Goal: Task Accomplishment & Management: Manage account settings

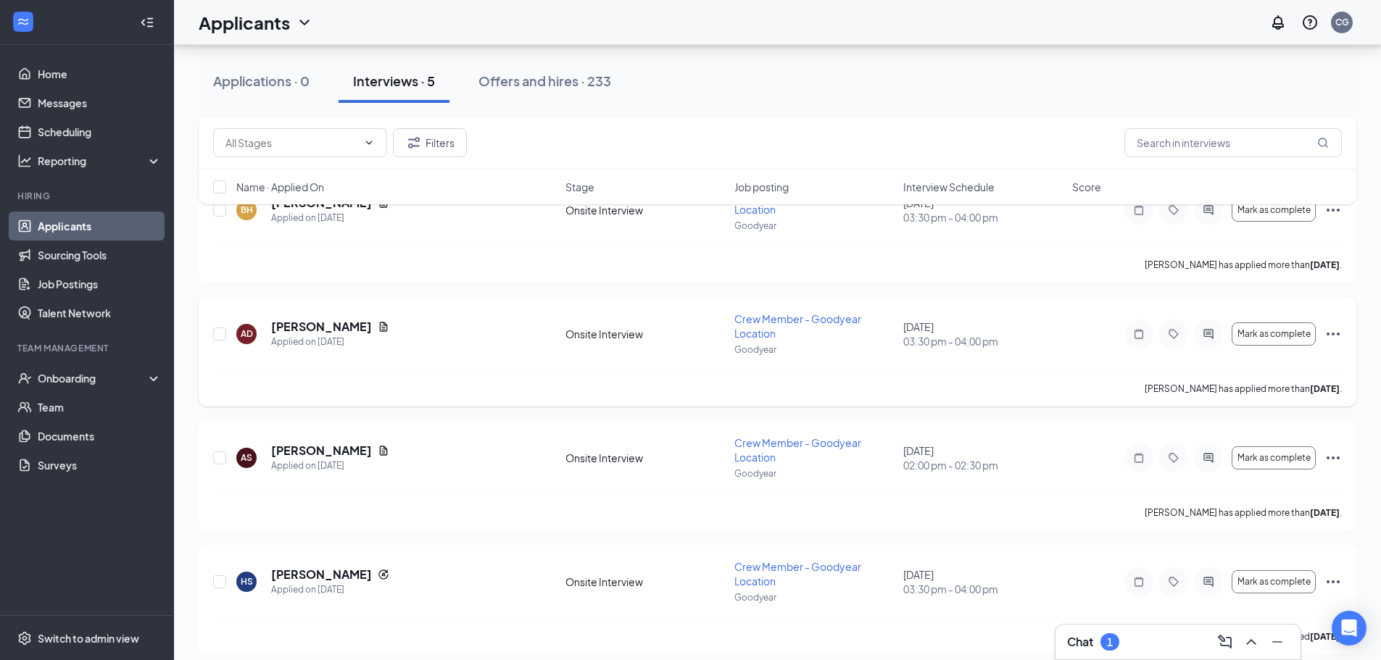
scroll to position [243, 0]
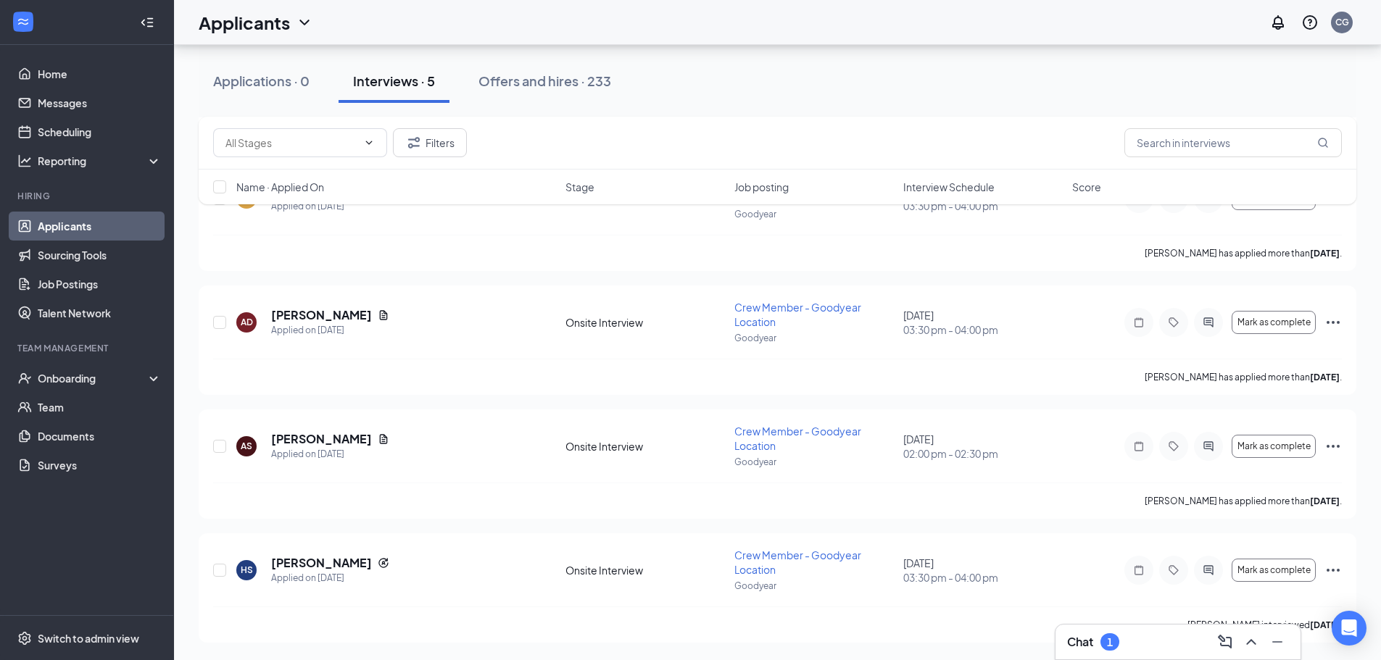
click at [1099, 640] on div "Chat 1" at bounding box center [1093, 641] width 52 height 17
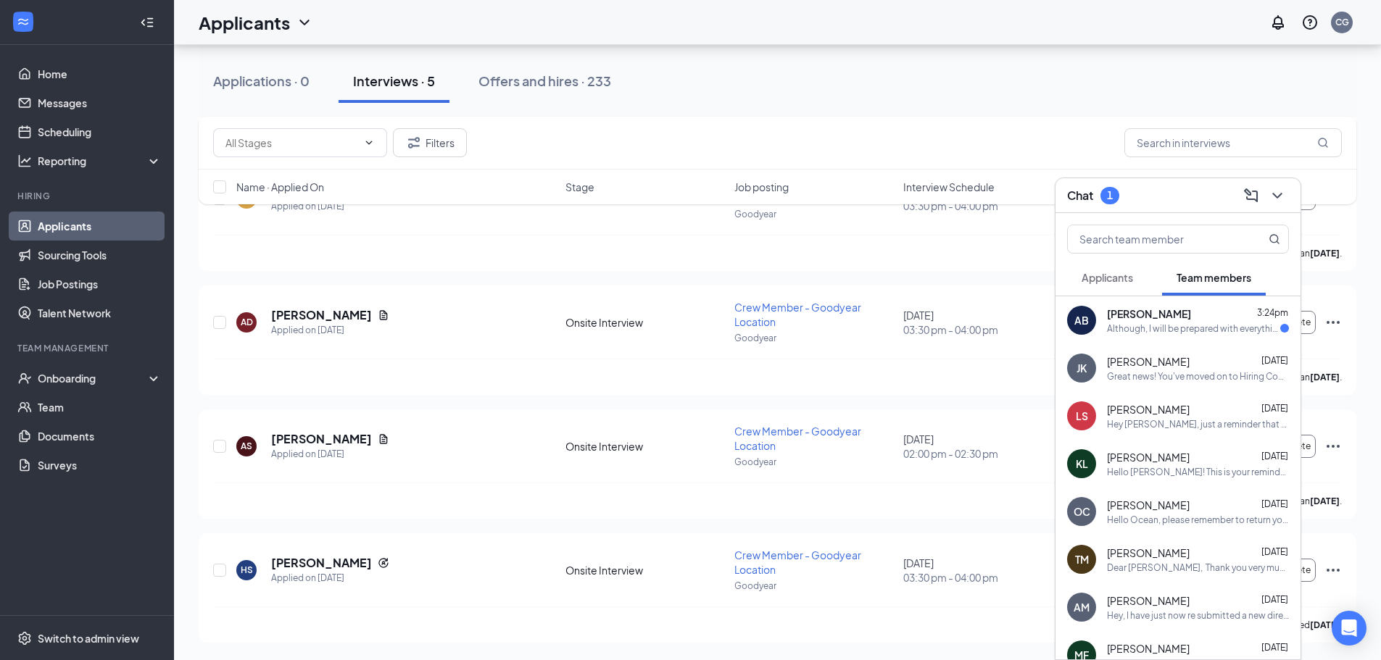
click at [1158, 311] on span "[PERSON_NAME]" at bounding box center [1149, 314] width 84 height 14
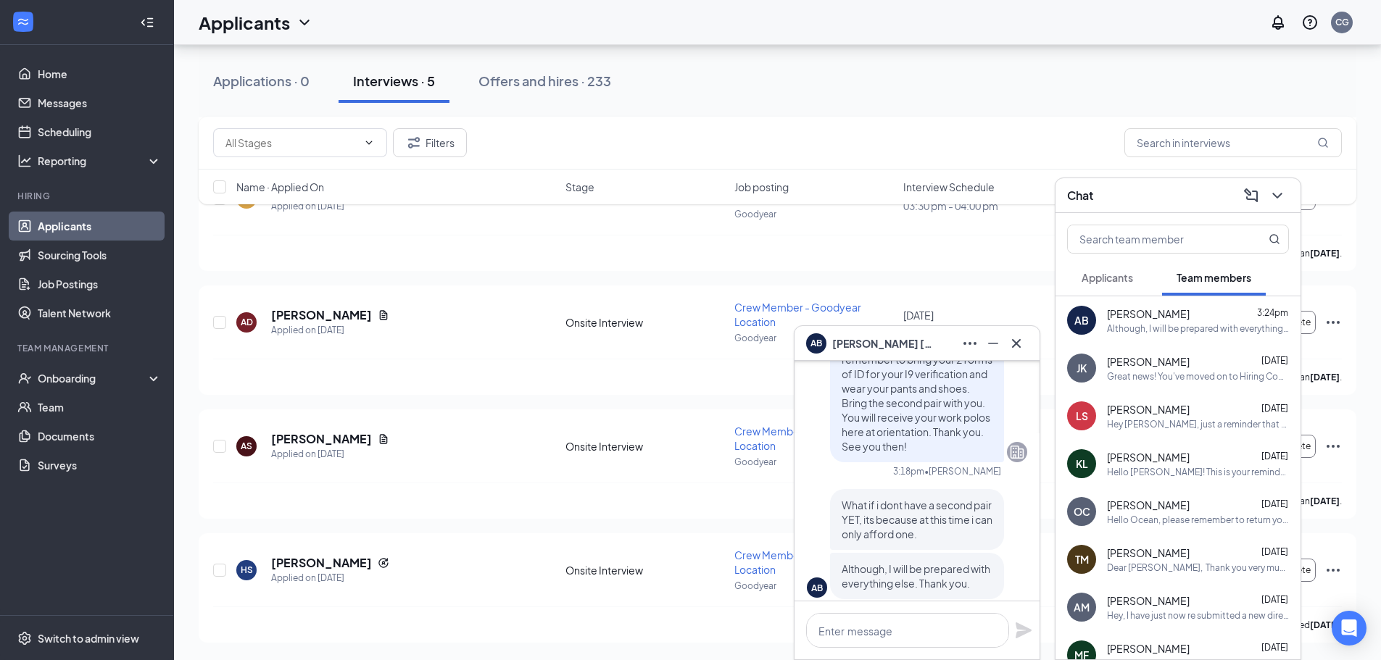
scroll to position [0, 0]
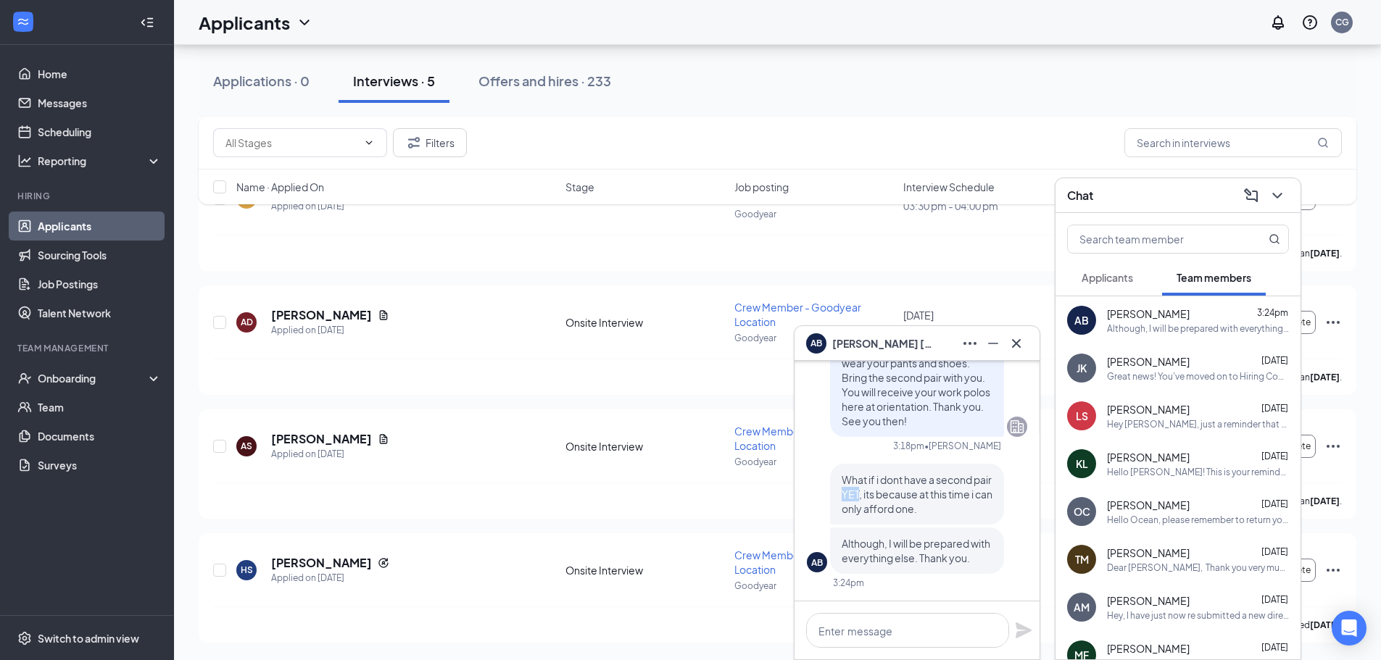
drag, startPoint x: 863, startPoint y: 498, endPoint x: 878, endPoint y: 498, distance: 14.5
click at [878, 498] on span "What if i dont have a second pair YET, its because at this time i can only affo…" at bounding box center [917, 494] width 151 height 42
click at [878, 497] on span "What if i dont have a second pair YET, its because at this time i can only affo…" at bounding box center [917, 494] width 151 height 42
click at [1120, 286] on button "Applicants" at bounding box center [1107, 277] width 80 height 36
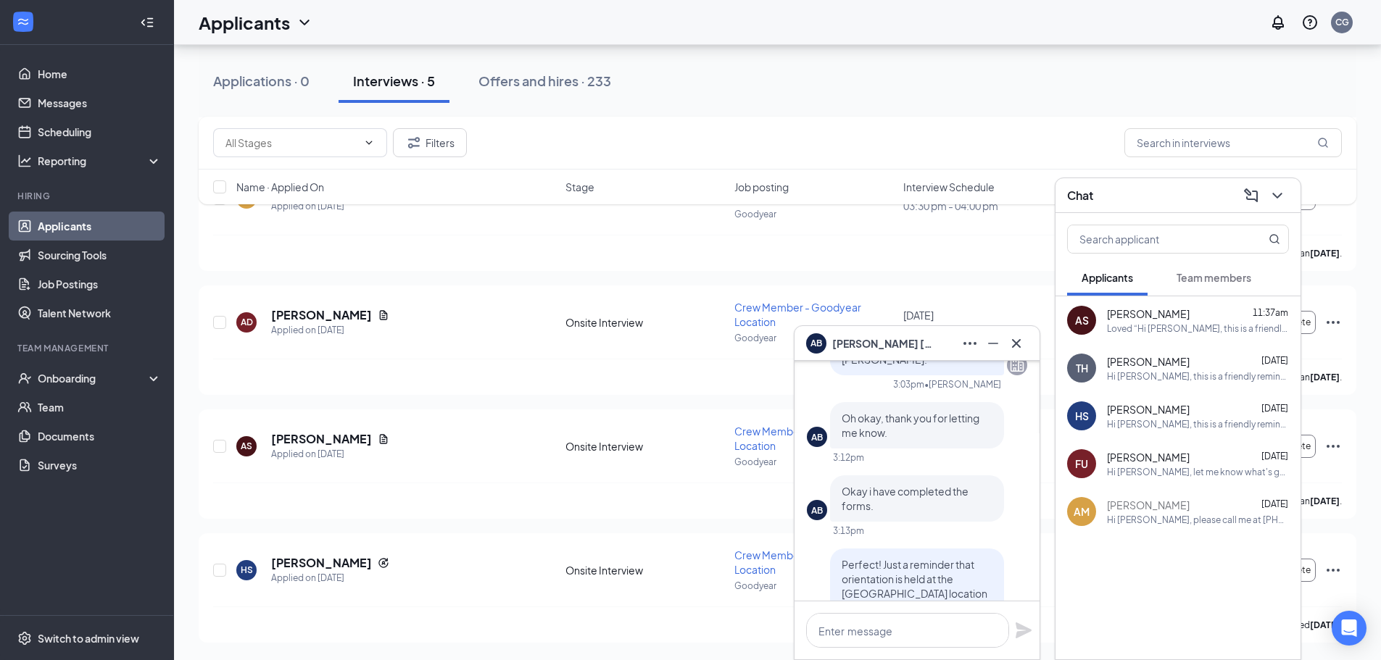
scroll to position [-290, 0]
click at [1284, 199] on icon "ChevronDown" at bounding box center [1276, 195] width 17 height 17
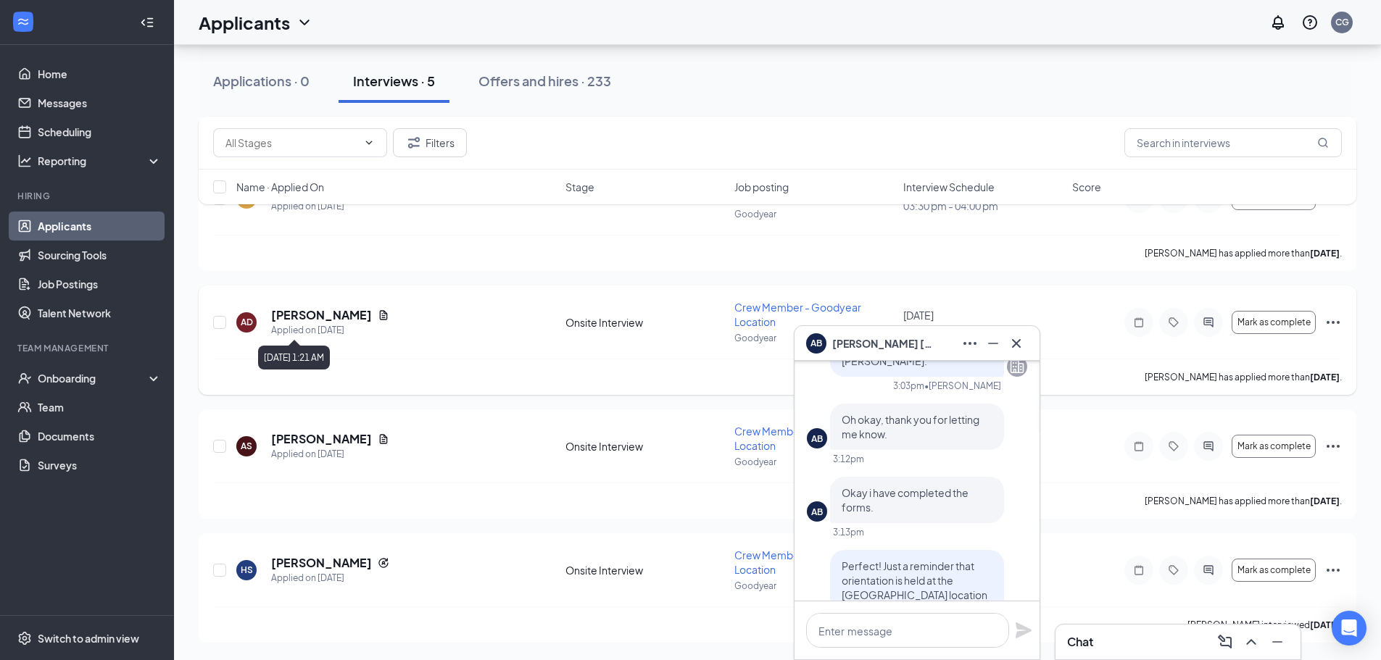
click at [453, 324] on div "AD [PERSON_NAME] Applied on [DATE]" at bounding box center [396, 322] width 320 height 30
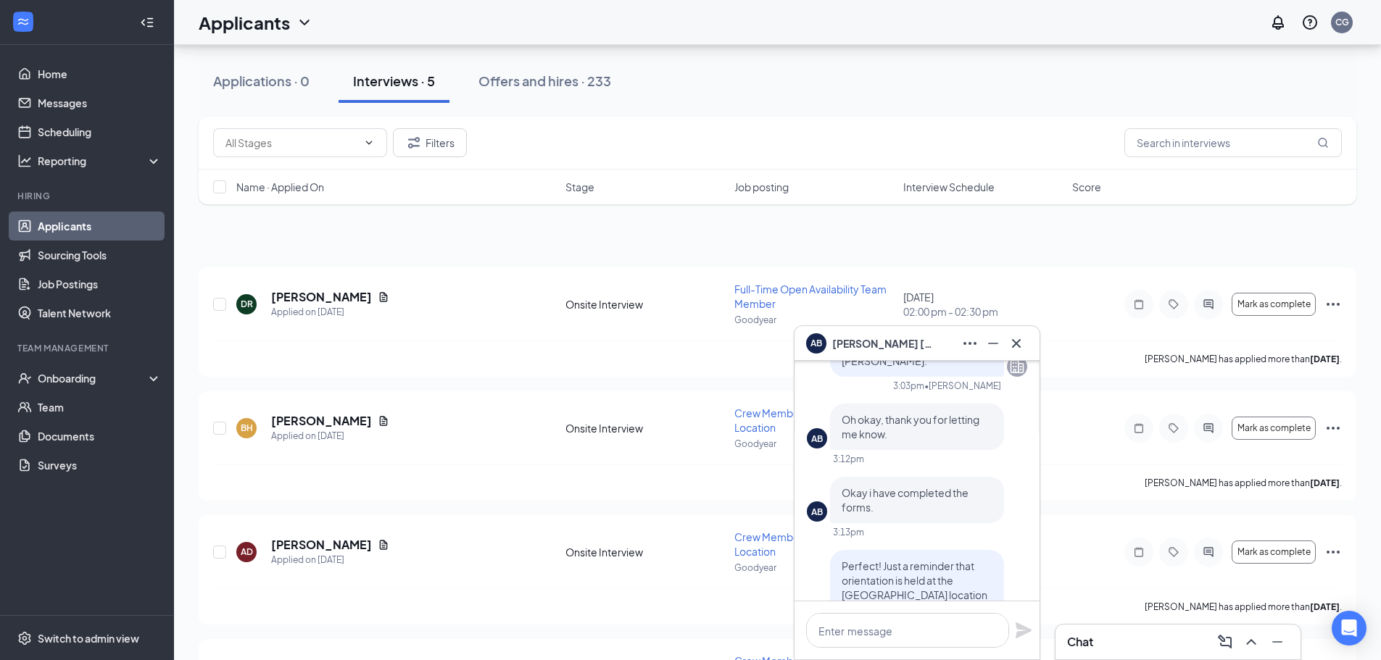
scroll to position [0, 0]
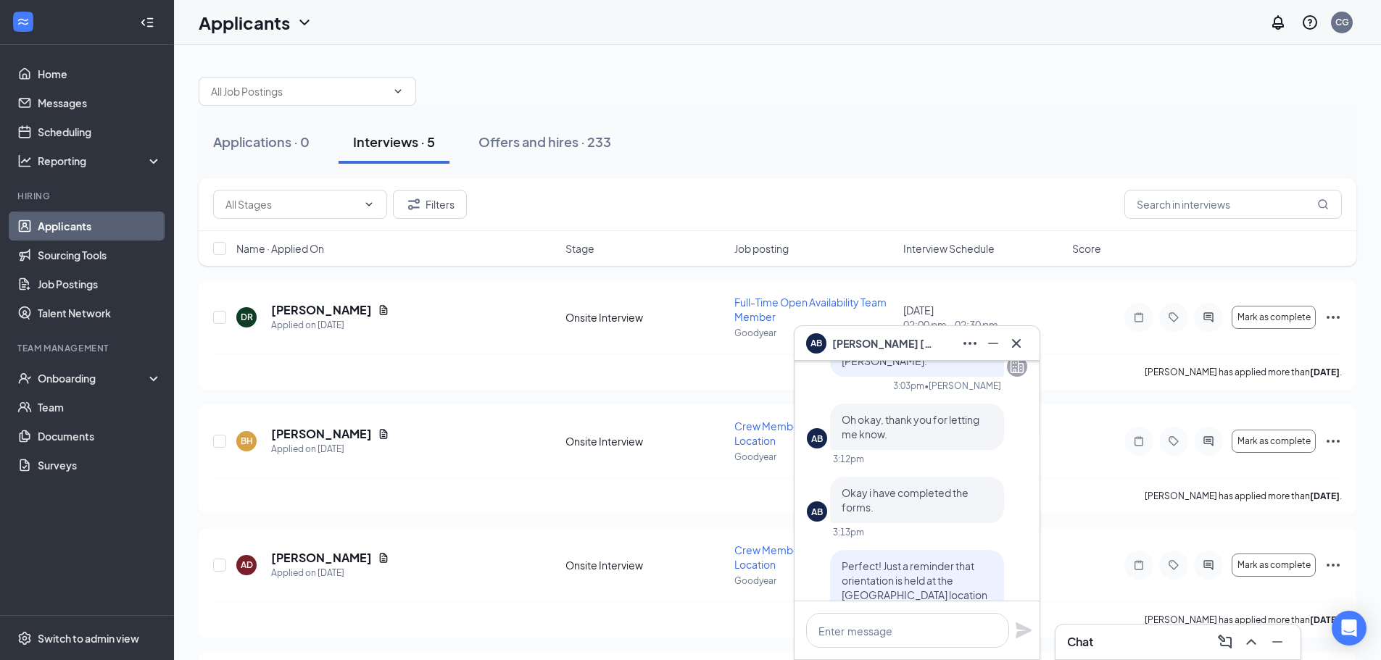
click at [1027, 337] on div at bounding box center [1016, 343] width 23 height 23
click at [1019, 345] on icon "Cross" at bounding box center [1016, 343] width 17 height 17
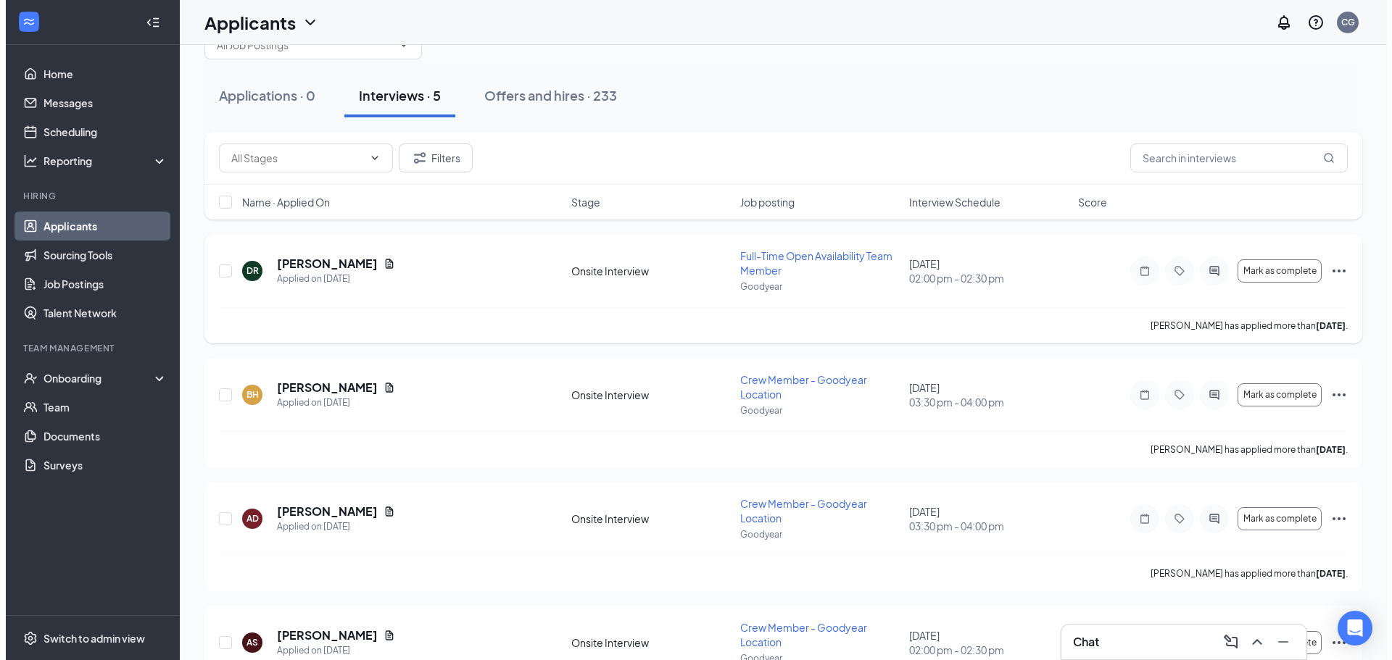
scroll to position [72, 0]
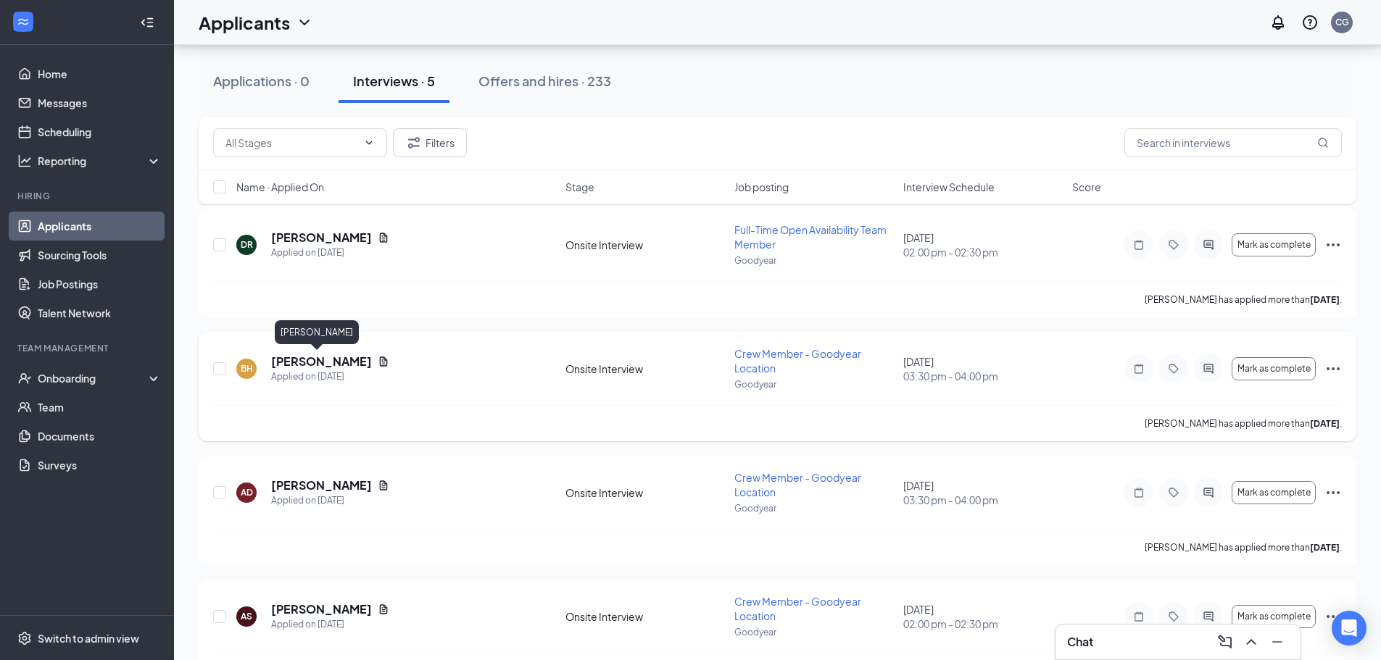
click at [304, 361] on h5 "[PERSON_NAME]" at bounding box center [321, 362] width 101 height 16
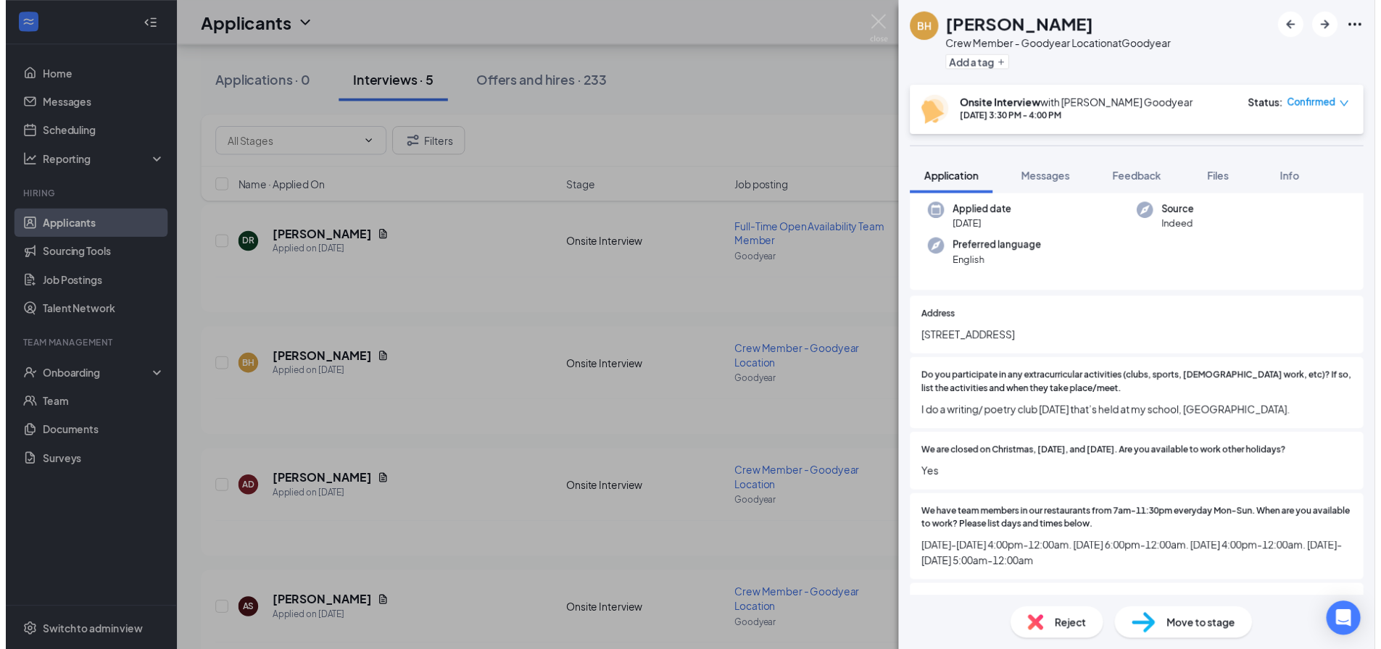
scroll to position [145, 0]
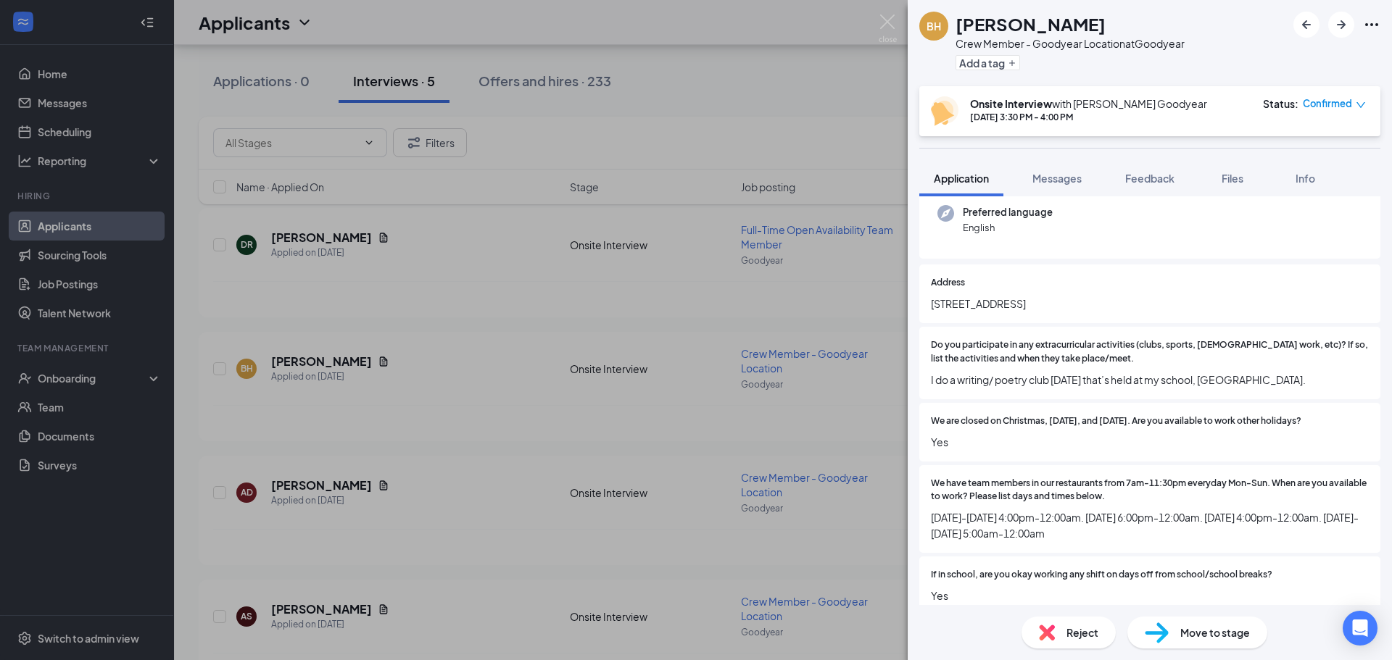
click at [884, 14] on div "BH [PERSON_NAME] Crew Member - Goodyear Location at Goodyear Add a tag Onsite I…" at bounding box center [696, 330] width 1392 height 660
click at [886, 20] on div "Applicants CG" at bounding box center [783, 22] width 1218 height 45
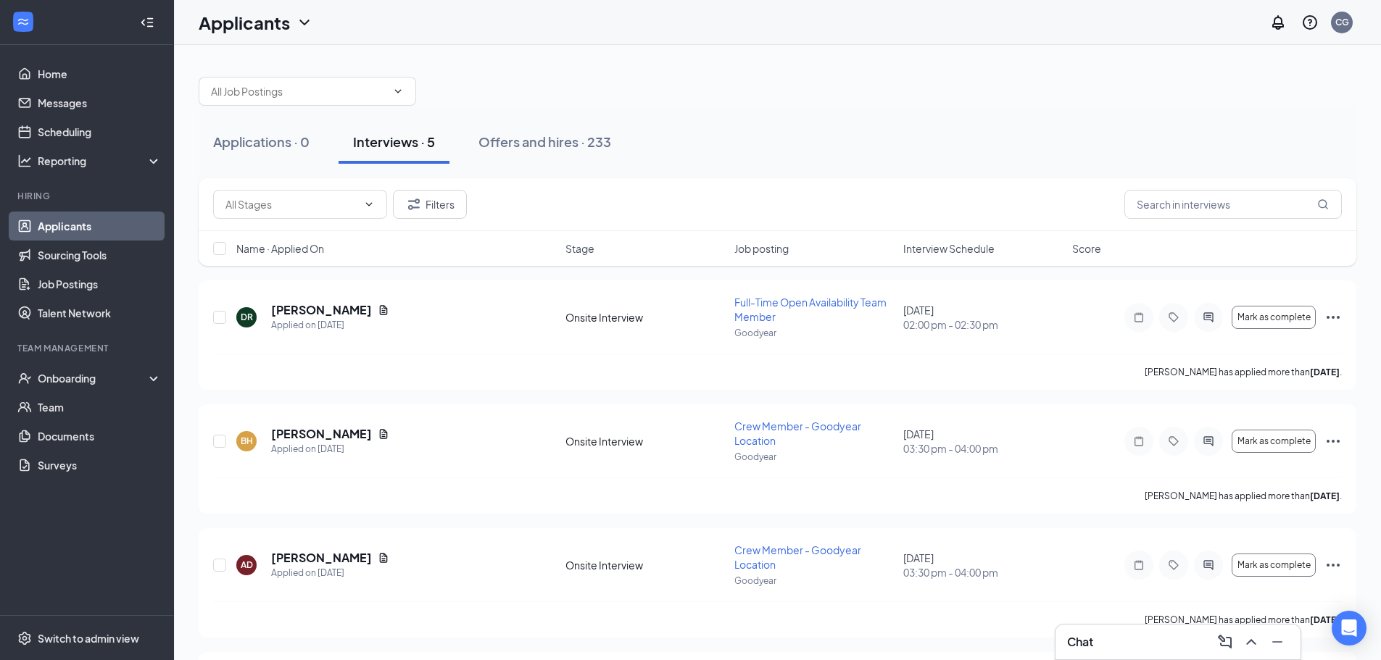
click at [85, 222] on link "Applicants" at bounding box center [100, 226] width 124 height 29
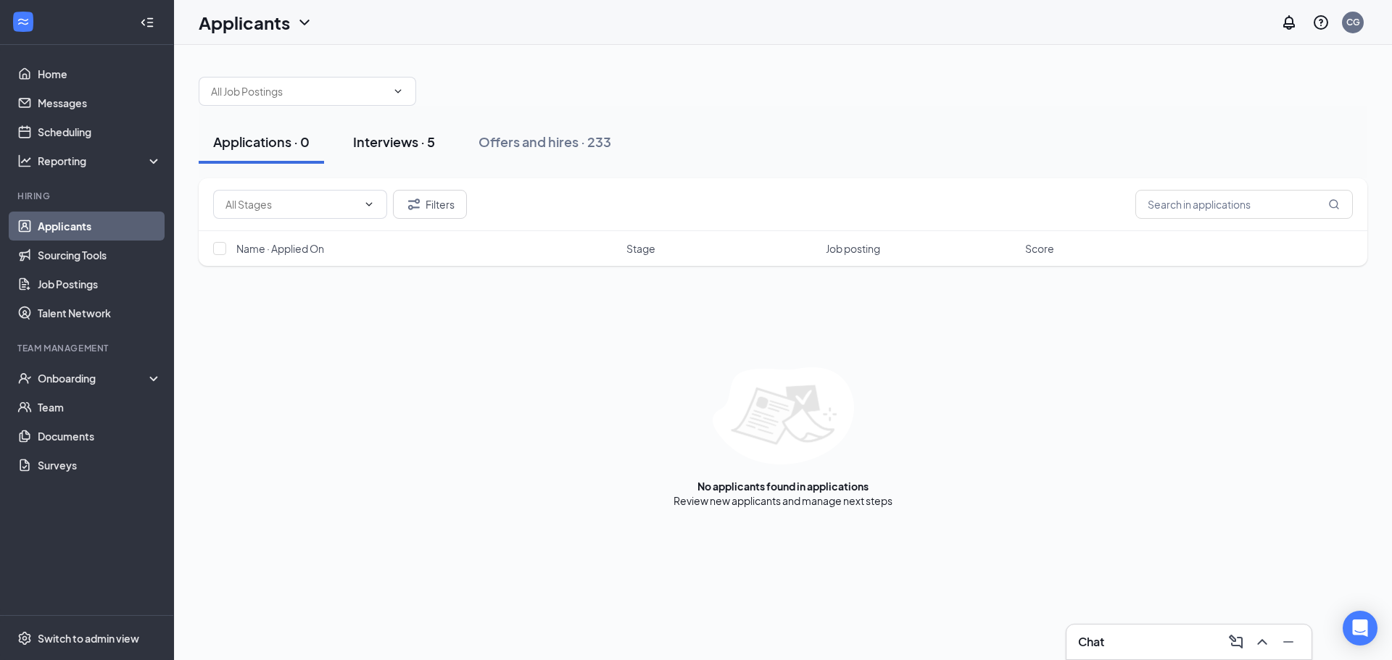
click at [400, 135] on div "Interviews · 5" at bounding box center [394, 142] width 82 height 18
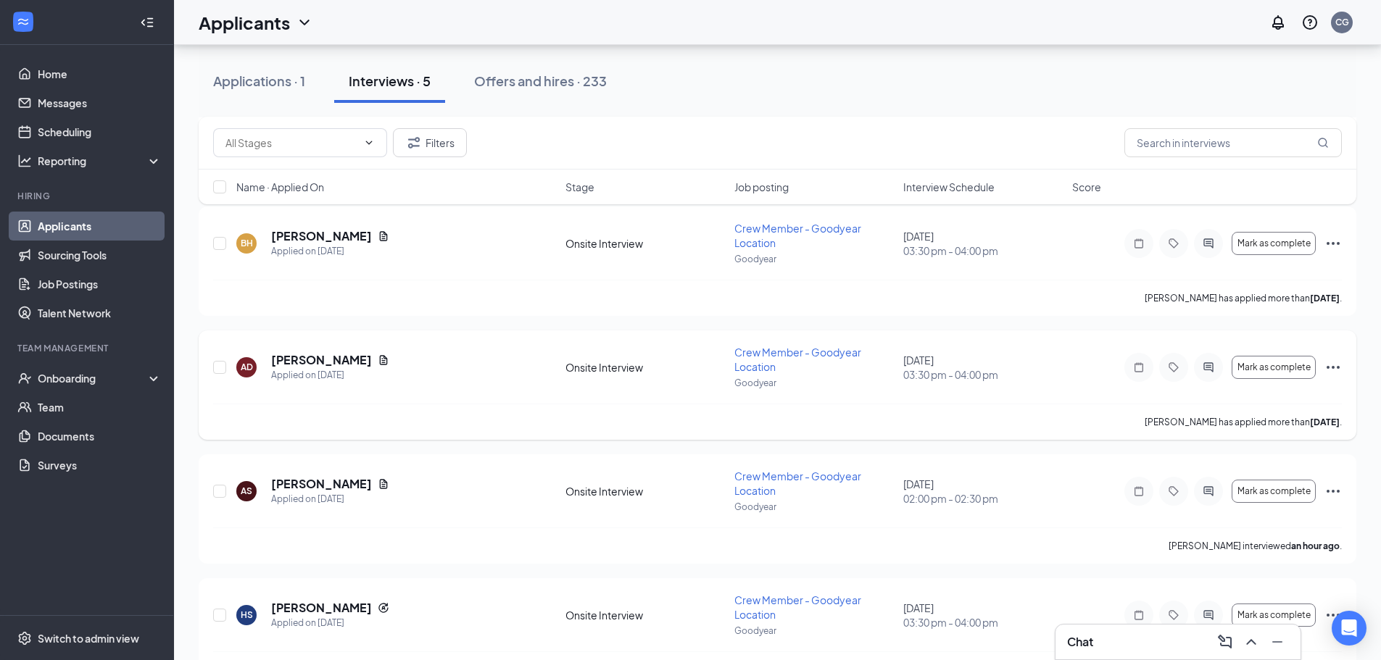
scroll to position [217, 0]
